Goal: Check status: Check status

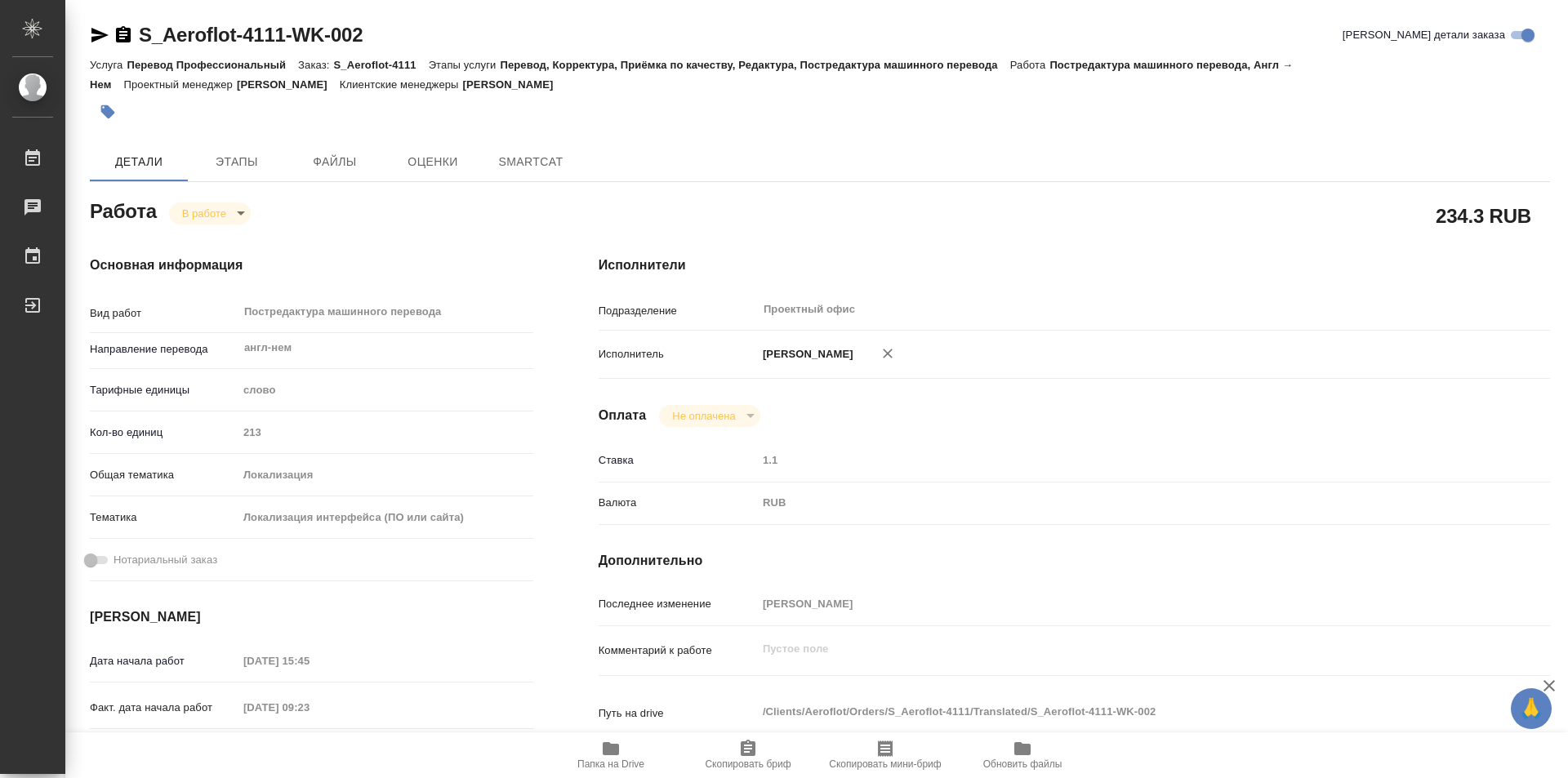
type textarea "x"
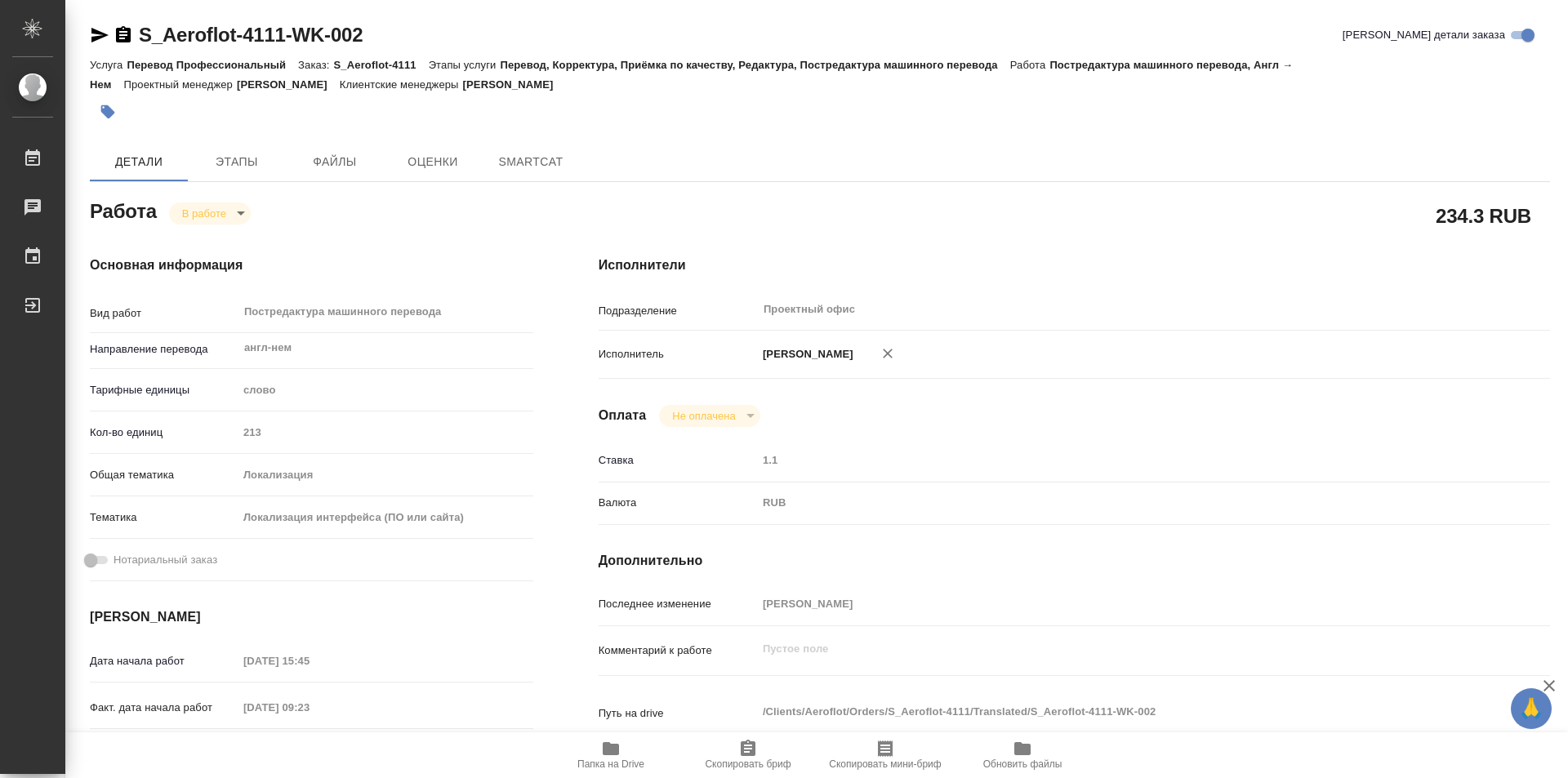
type textarea "x"
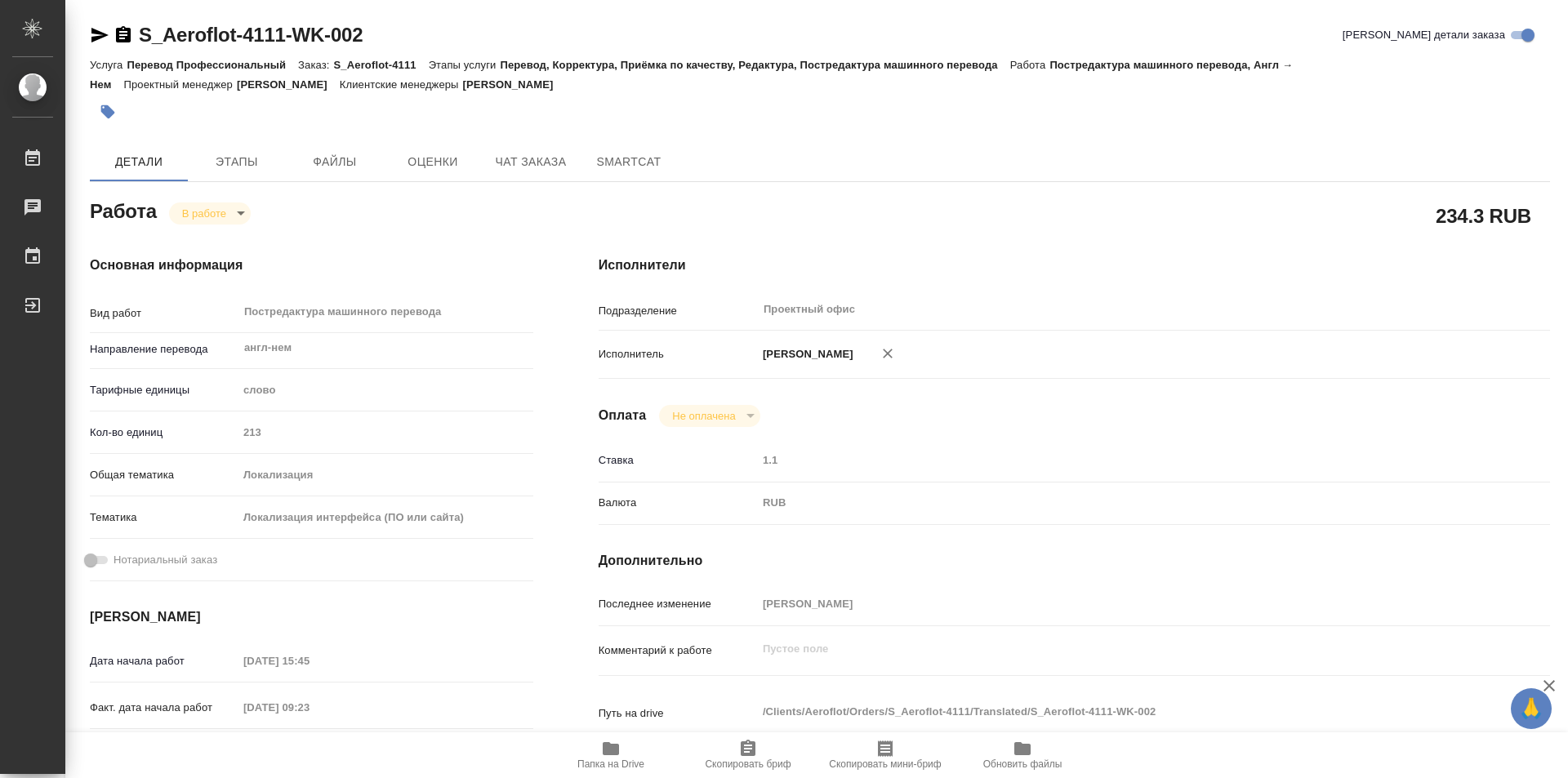
type textarea "x"
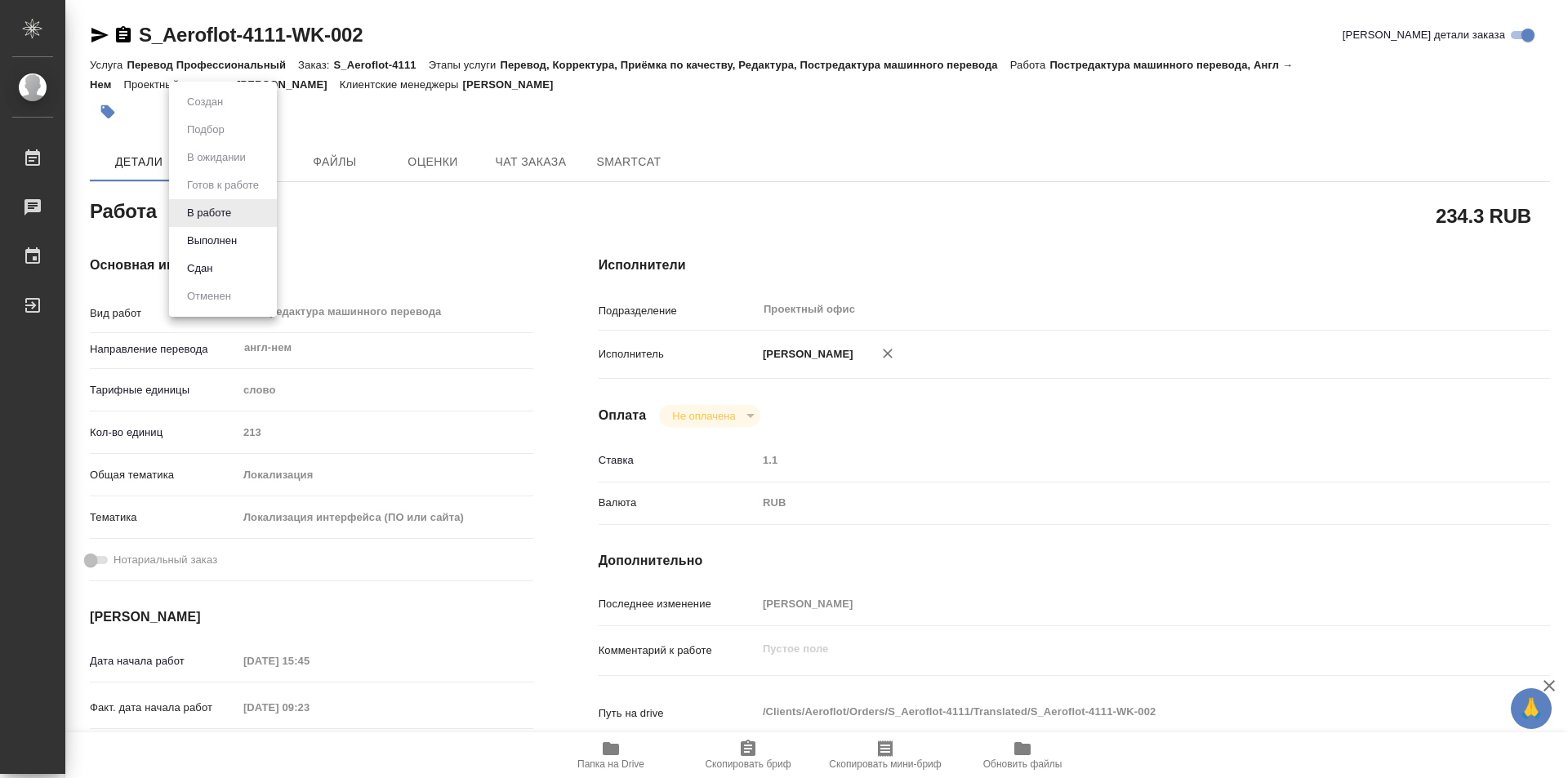
click at [239, 211] on body "🙏 .cls-1 fill:#fff; AWATERA Kozinets [PERSON_NAME] Чаты График Выйти S_Aeroflot…" at bounding box center [784, 389] width 1568 height 778
type textarea "x"
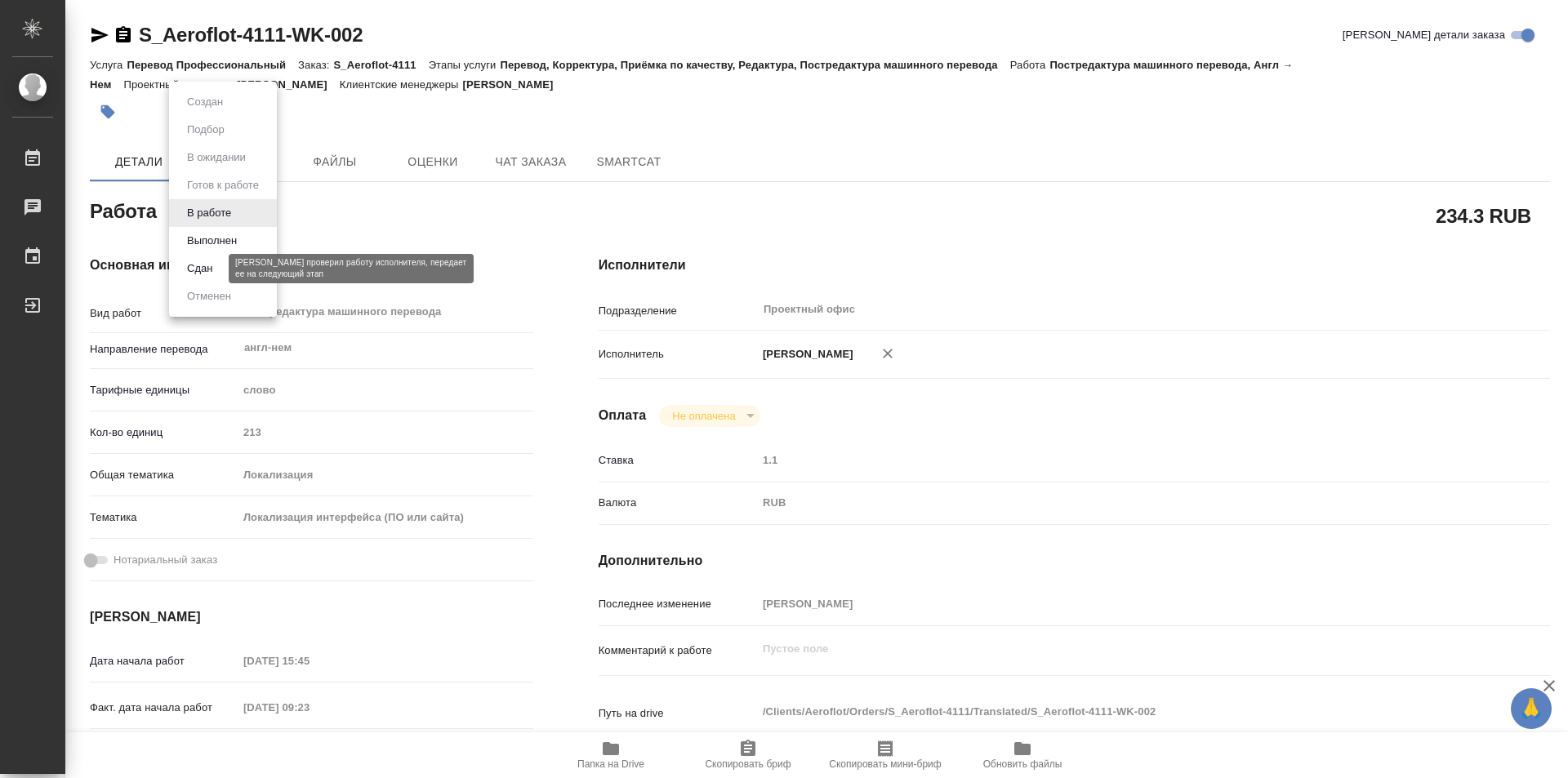
type textarea "x"
click at [190, 272] on button "Сдан" at bounding box center [200, 268] width 35 height 18
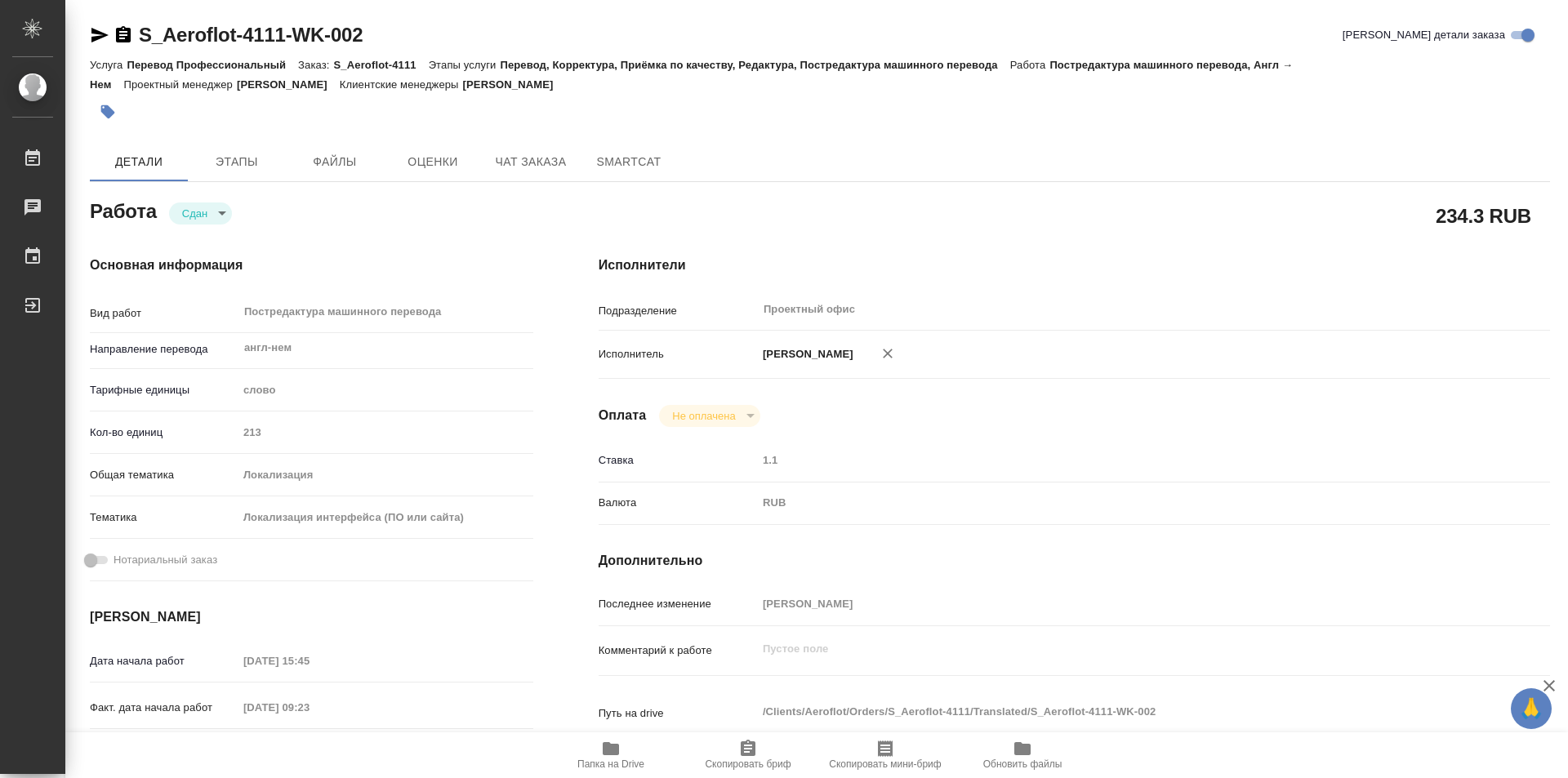
type textarea "x"
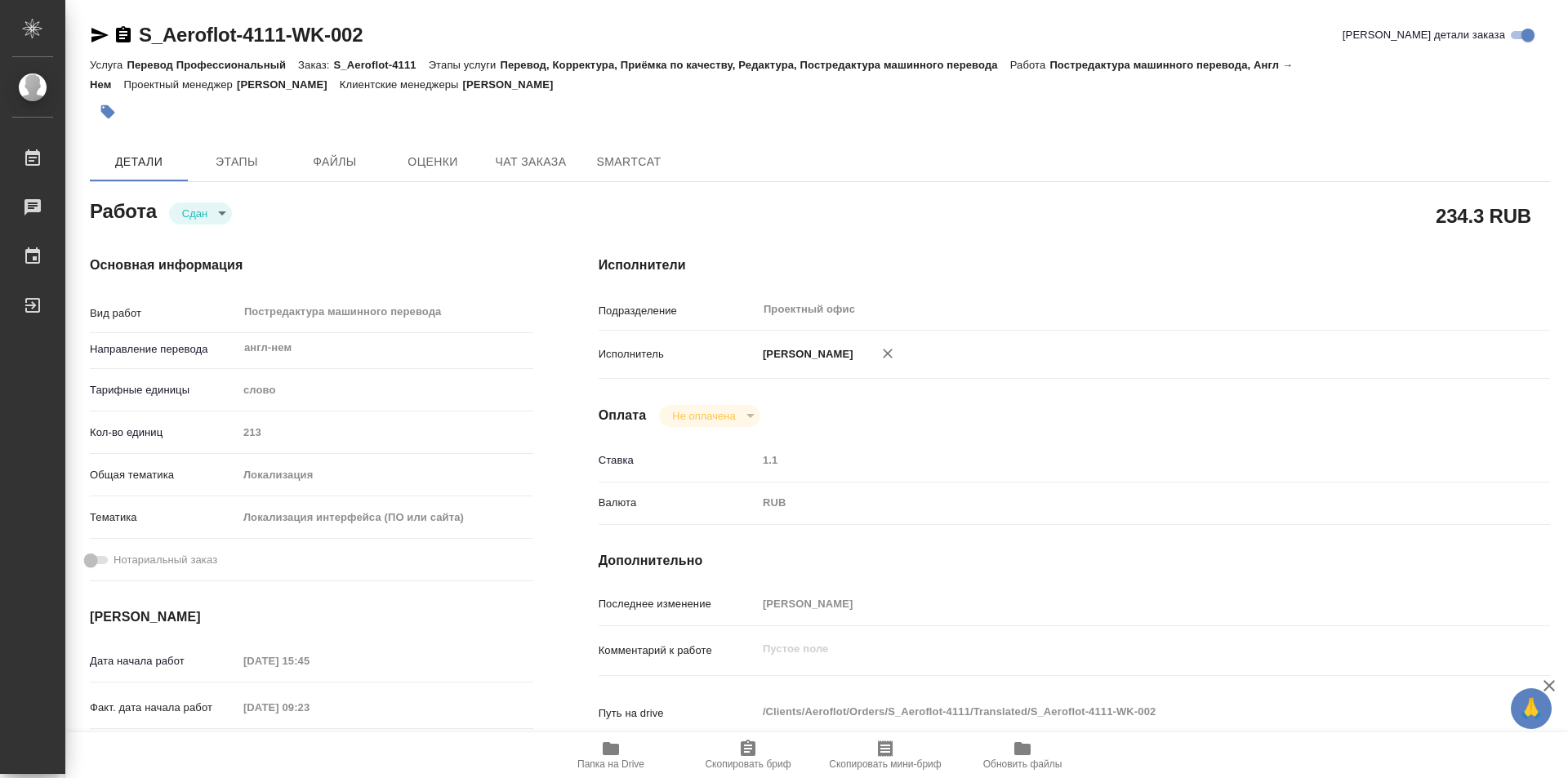
type textarea "x"
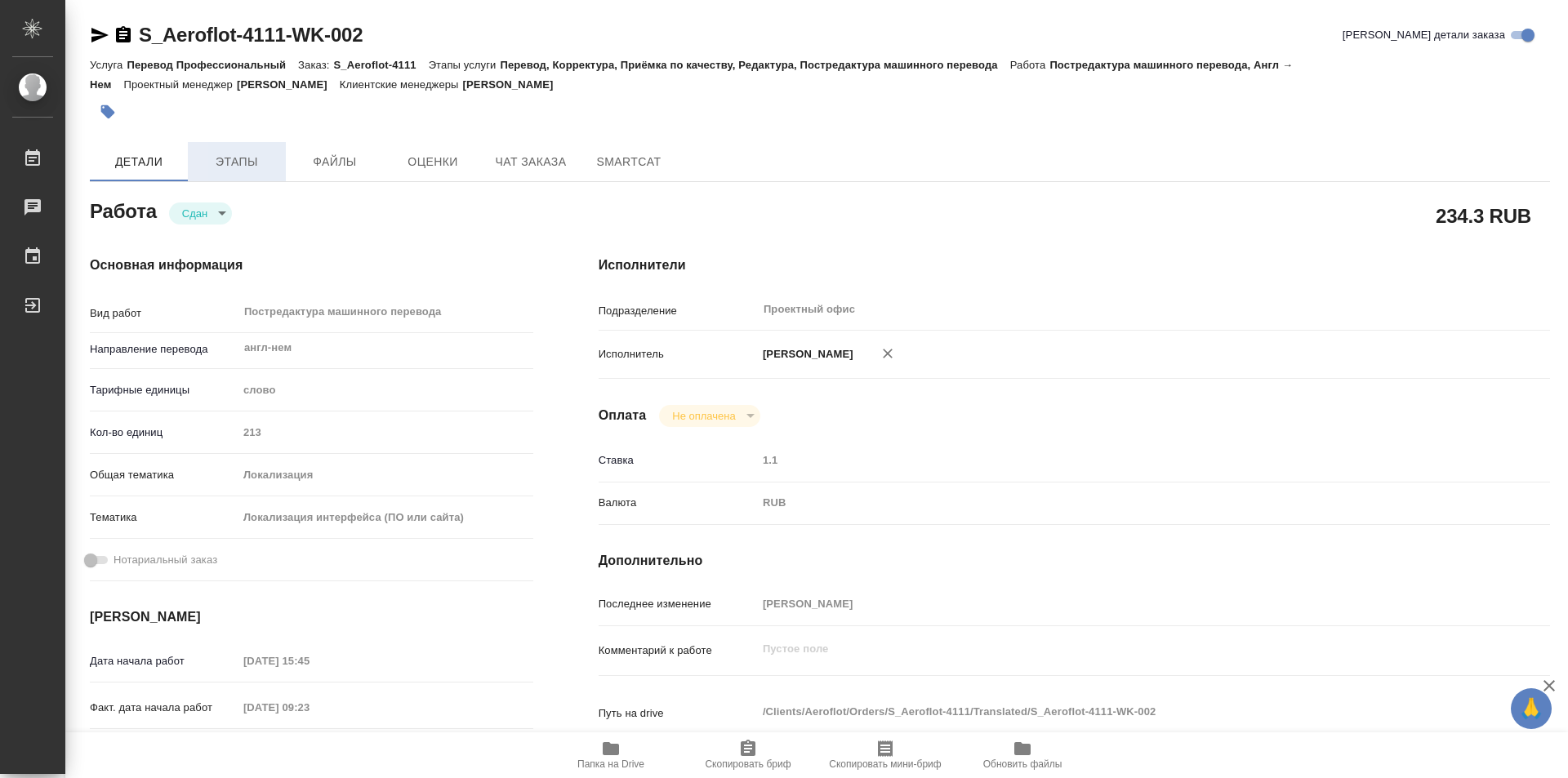
type textarea "x"
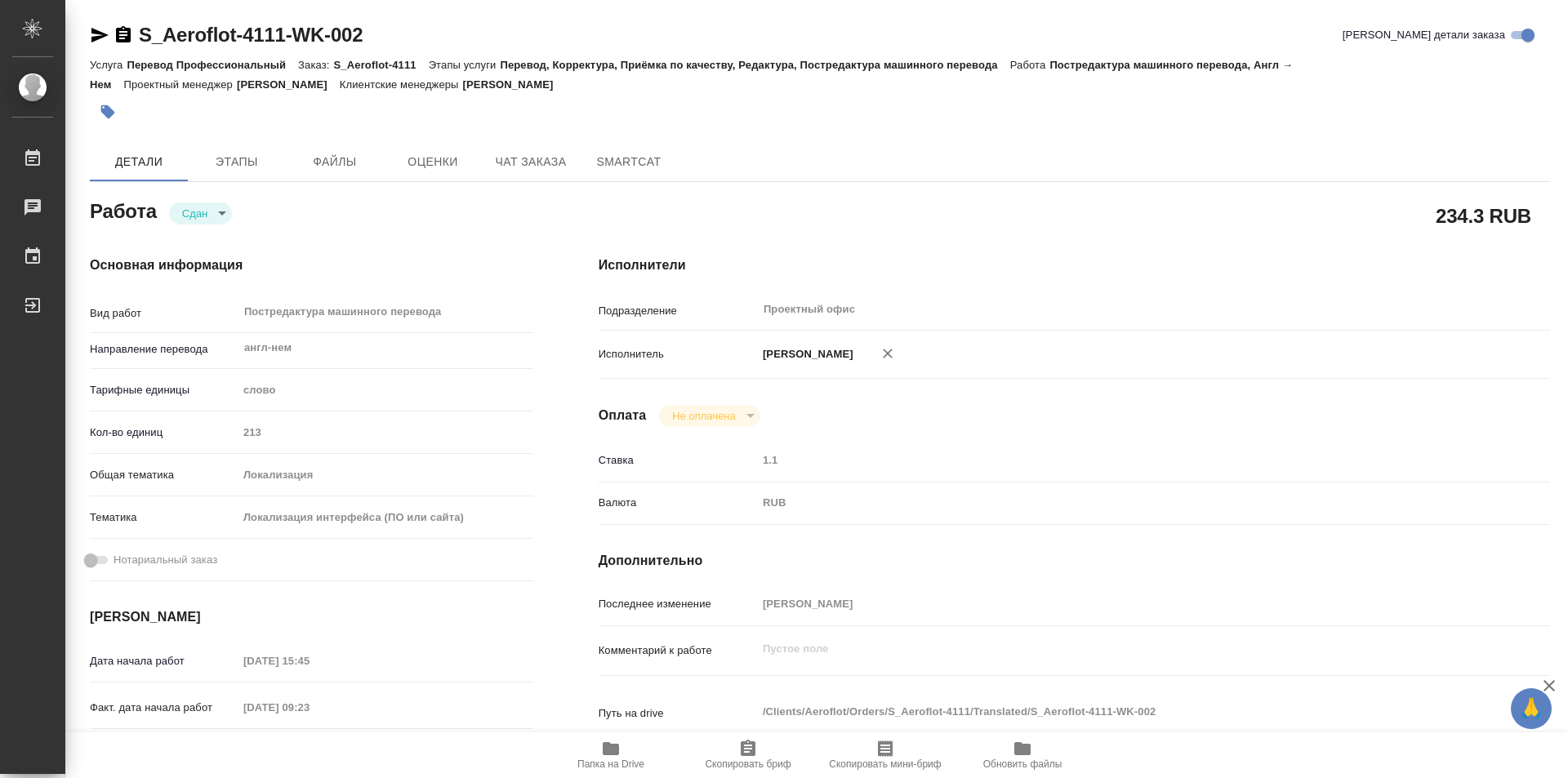
click at [121, 27] on icon "button" at bounding box center [123, 34] width 20 height 20
